Goal: Information Seeking & Learning: Find specific fact

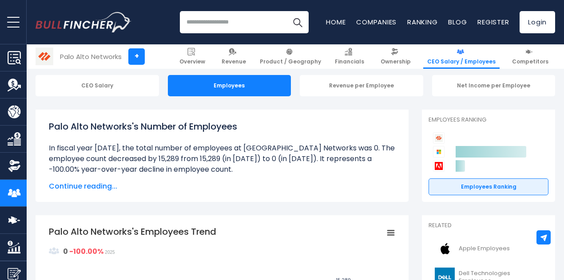
drag, startPoint x: 137, startPoint y: 159, endPoint x: 116, endPoint y: 160, distance: 20.4
click at [116, 160] on li at bounding box center [222, 159] width 346 height 32
copy li "15,289"
